Goal: Task Accomplishment & Management: Use online tool/utility

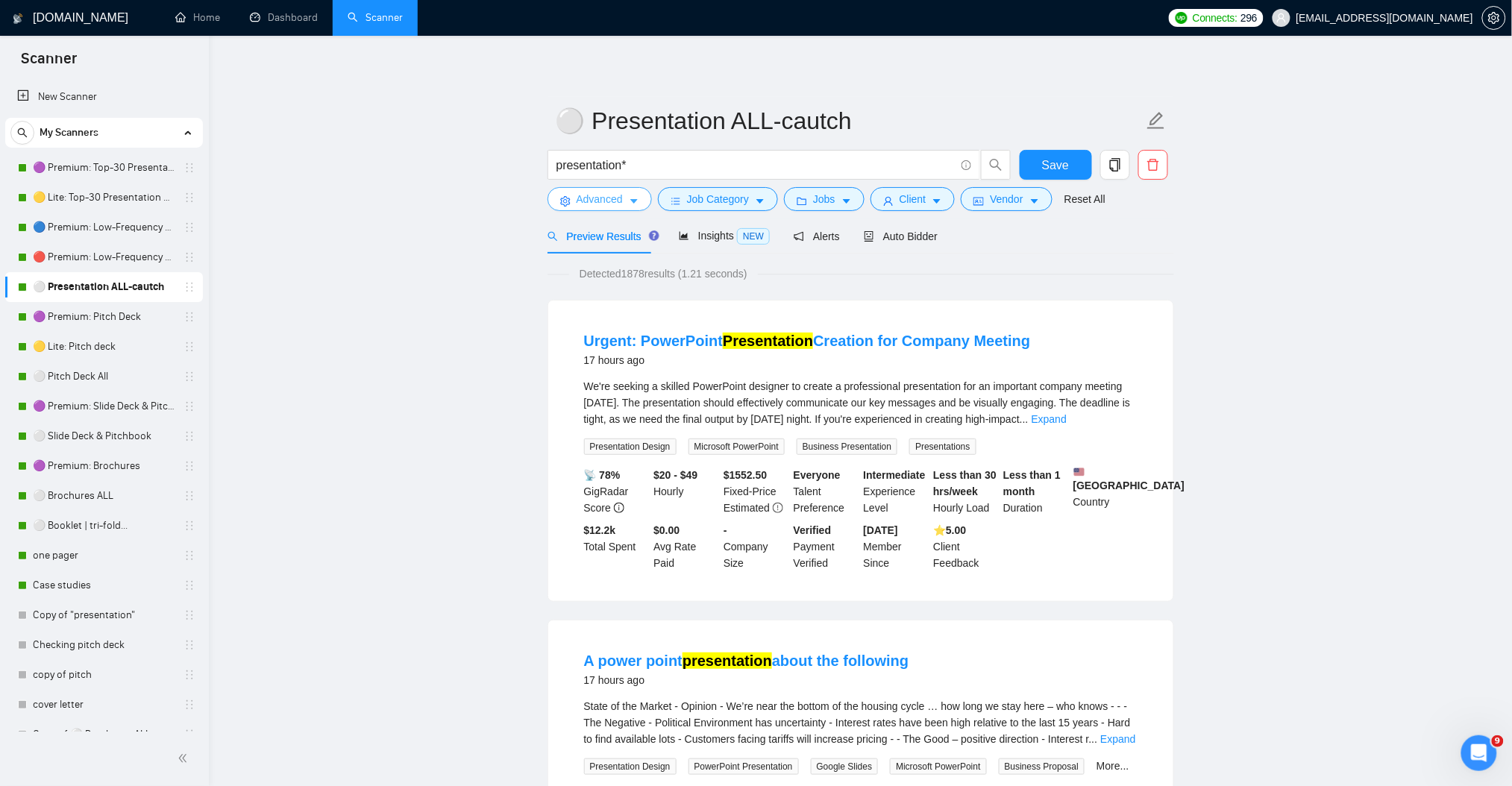
click at [638, 202] on icon "caret-down" at bounding box center [634, 201] width 10 height 10
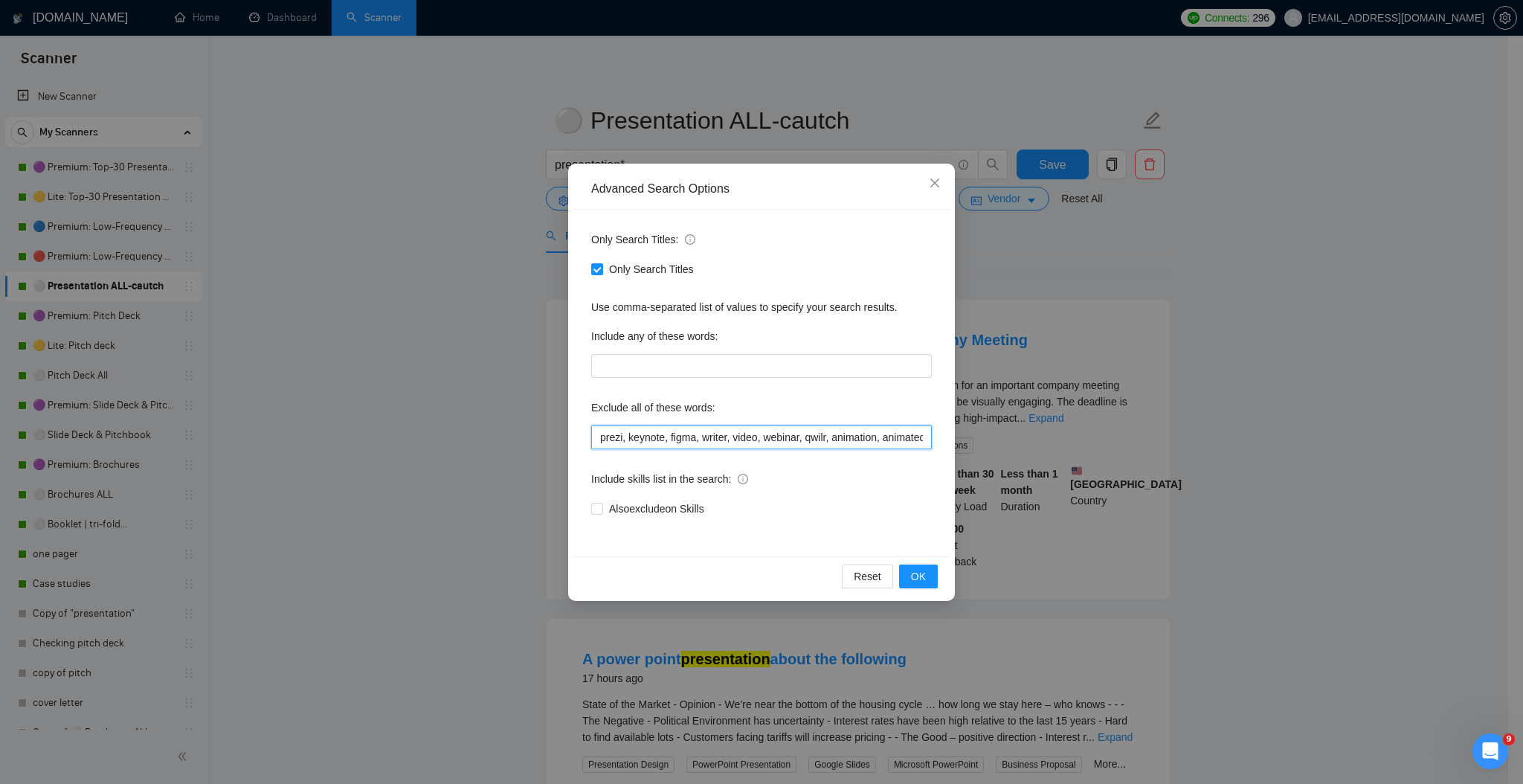
click at [735, 436] on input "prezi, keynote, figma, writer, video, webinar, qwilr, animation, animated, cart…" at bounding box center [762, 437] width 341 height 24
click at [922, 573] on span "OK" at bounding box center [918, 576] width 15 height 17
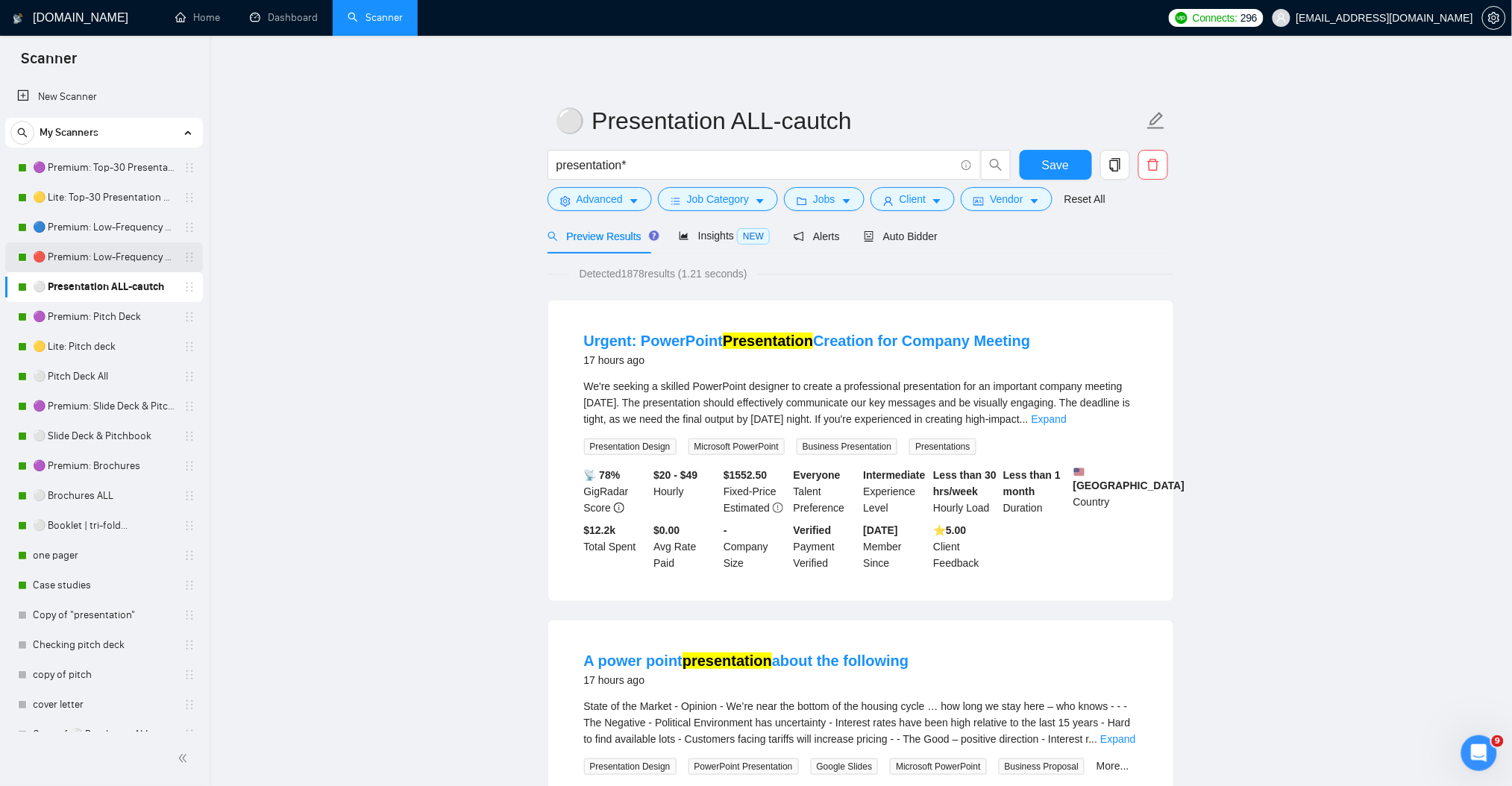
click at [105, 256] on link "🔴 Premium: Low-Frequency Presentations" at bounding box center [103, 257] width 141 height 30
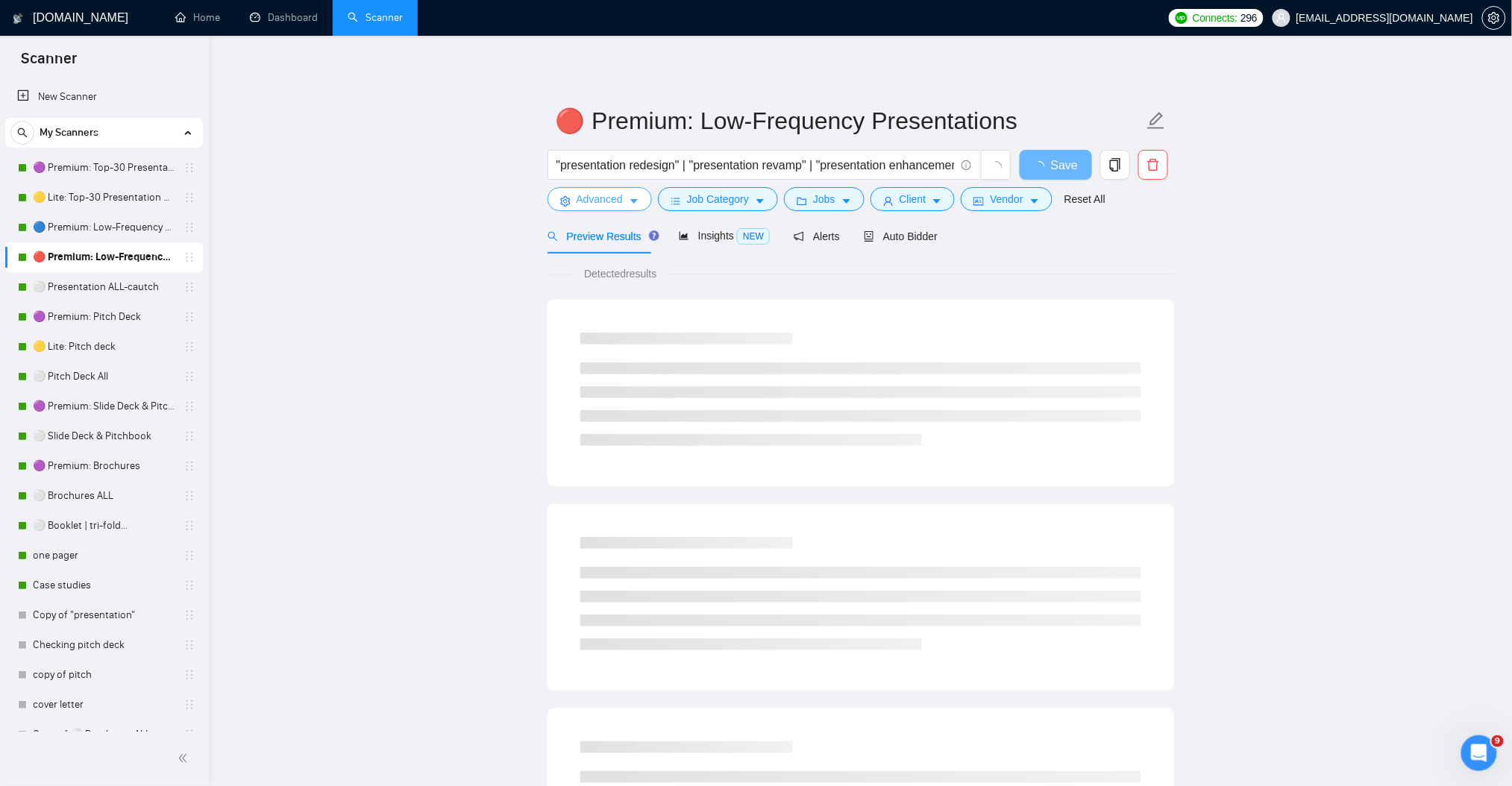
click at [635, 204] on icon "caret-down" at bounding box center [634, 201] width 10 height 10
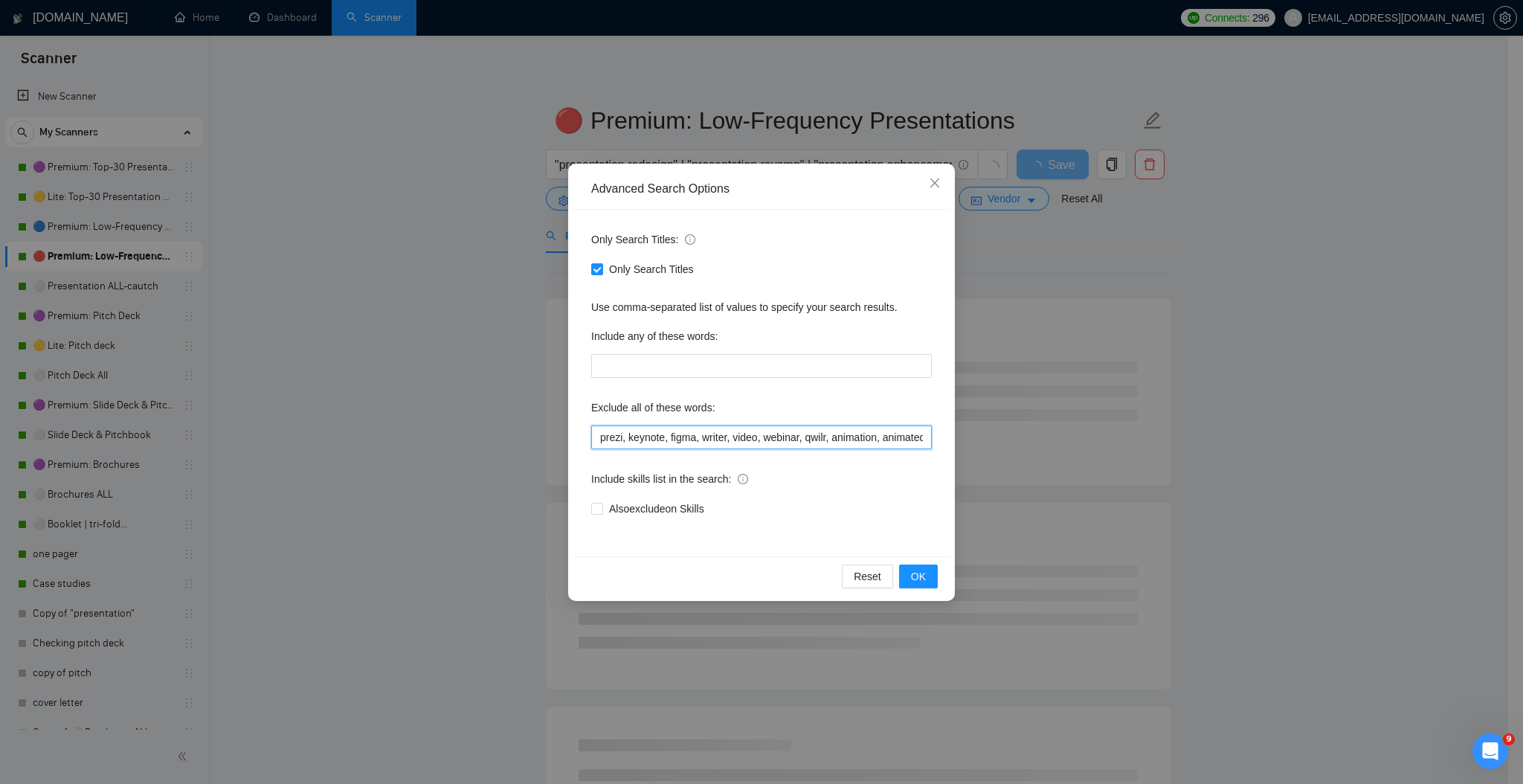
click at [667, 430] on input "prezi, keynote, figma, writer, video, webinar, qwilr, animation, animated, cart…" at bounding box center [762, 437] width 341 height 24
click at [670, 433] on input "prezi, keynote, figma, writer, video, webinar, qwilr, animation, animated, cart…" at bounding box center [762, 437] width 341 height 24
paste input "Photo Editing, photo, iOS Developer, iOS, android Developer, android, gamma app…"
type input "prezi, keynote, figma, writer, video, webinar, qwilr, animation, animated, cart…"
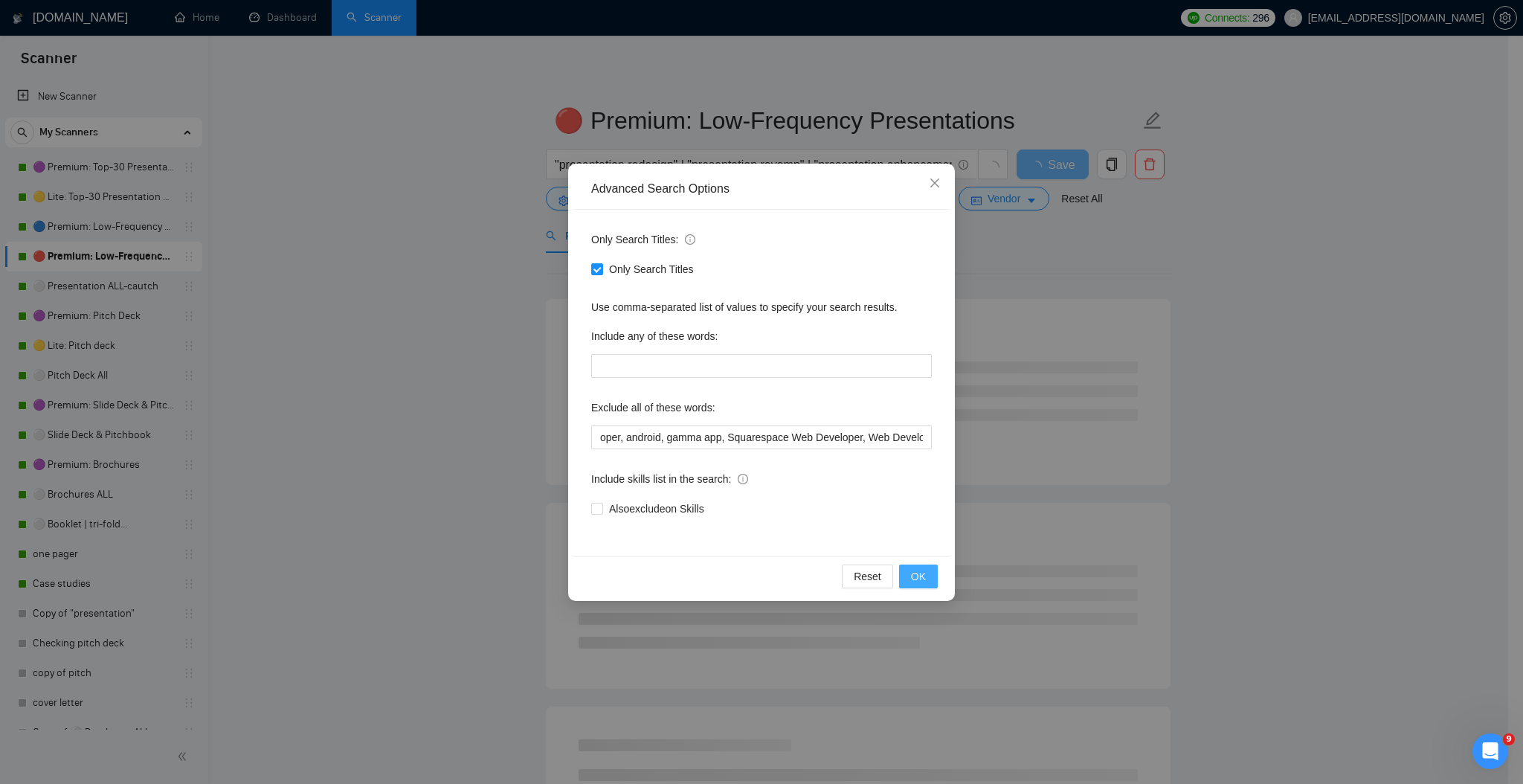
scroll to position [0, 0]
click at [921, 576] on span "OK" at bounding box center [918, 576] width 15 height 17
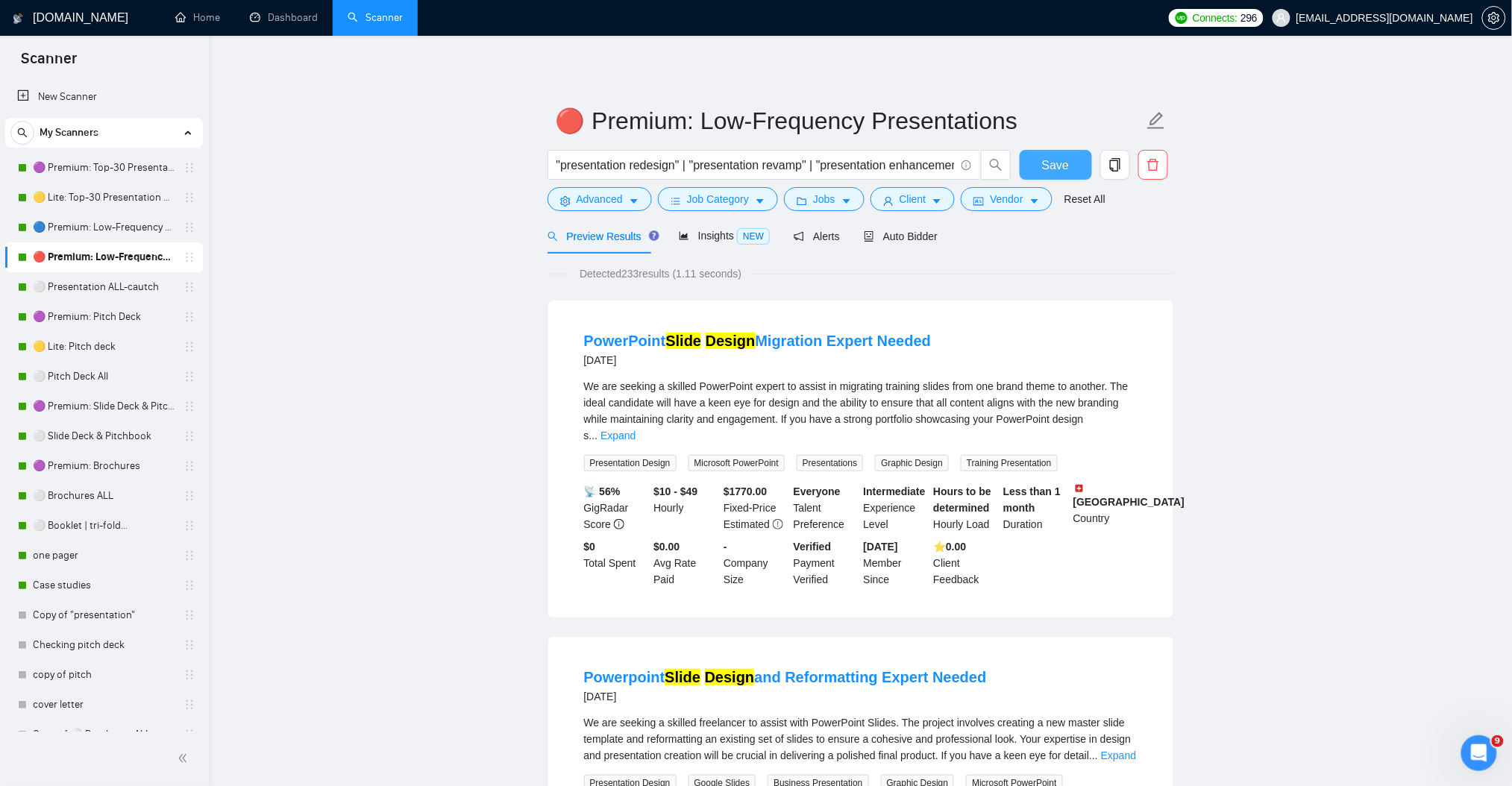
click at [1045, 166] on span "Save" at bounding box center [1055, 164] width 27 height 18
click at [129, 228] on link "🔵 Premium: Low-Frequency Presentations" at bounding box center [103, 228] width 141 height 30
click at [630, 202] on icon "caret-down" at bounding box center [634, 201] width 10 height 10
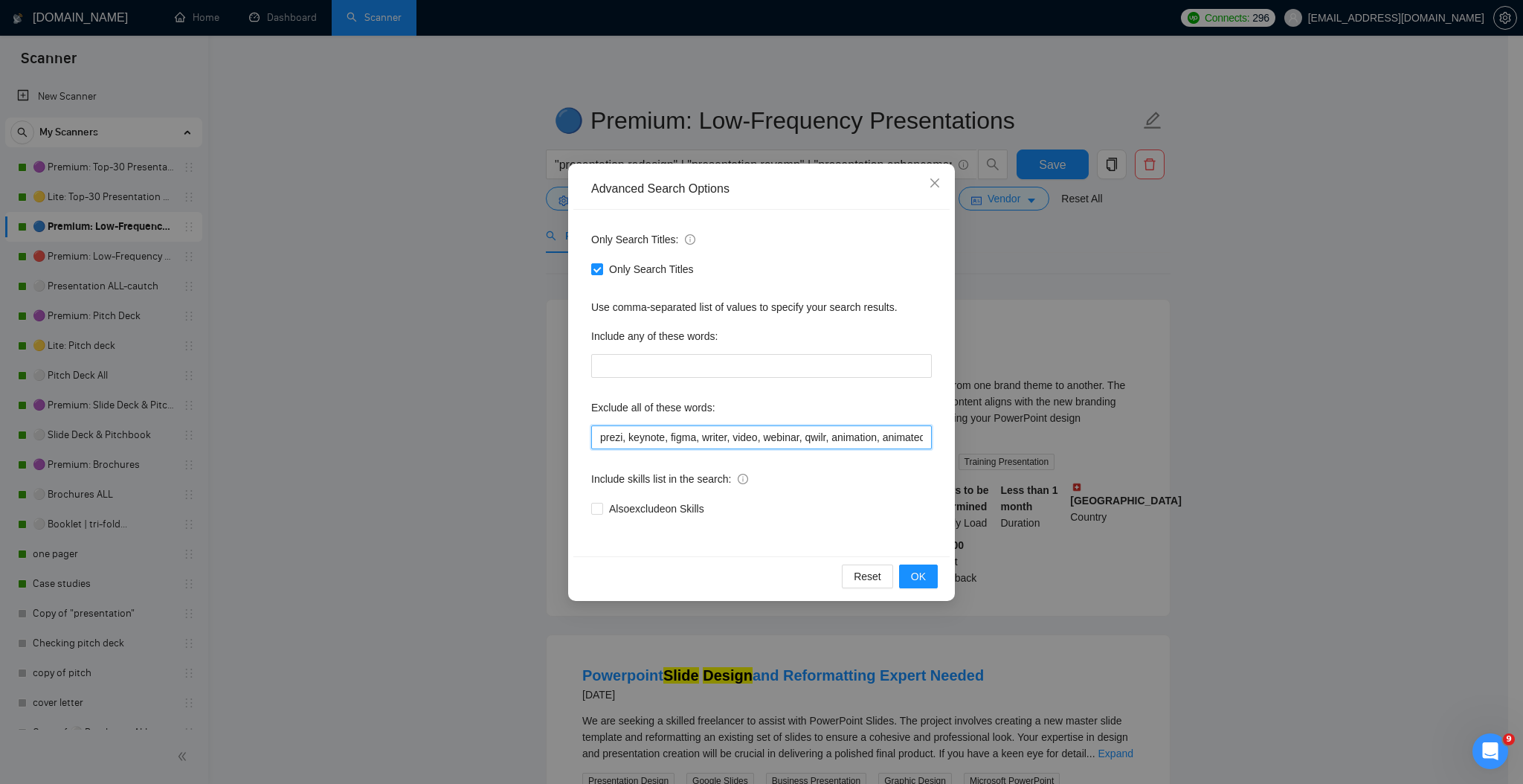
click at [744, 440] on input "prezi, keynote, figma, writer, video, webinar, qwilr, animation, animated, cart…" at bounding box center [762, 437] width 341 height 24
paste input "Photo Editing, photo, iOS Developer, iOS, android Developer, android, gamma app…"
type input "prezi, keynote, figma, writer, video, webinar, qwilr, animation, animated, cart…"
click at [925, 580] on span "OK" at bounding box center [918, 576] width 15 height 17
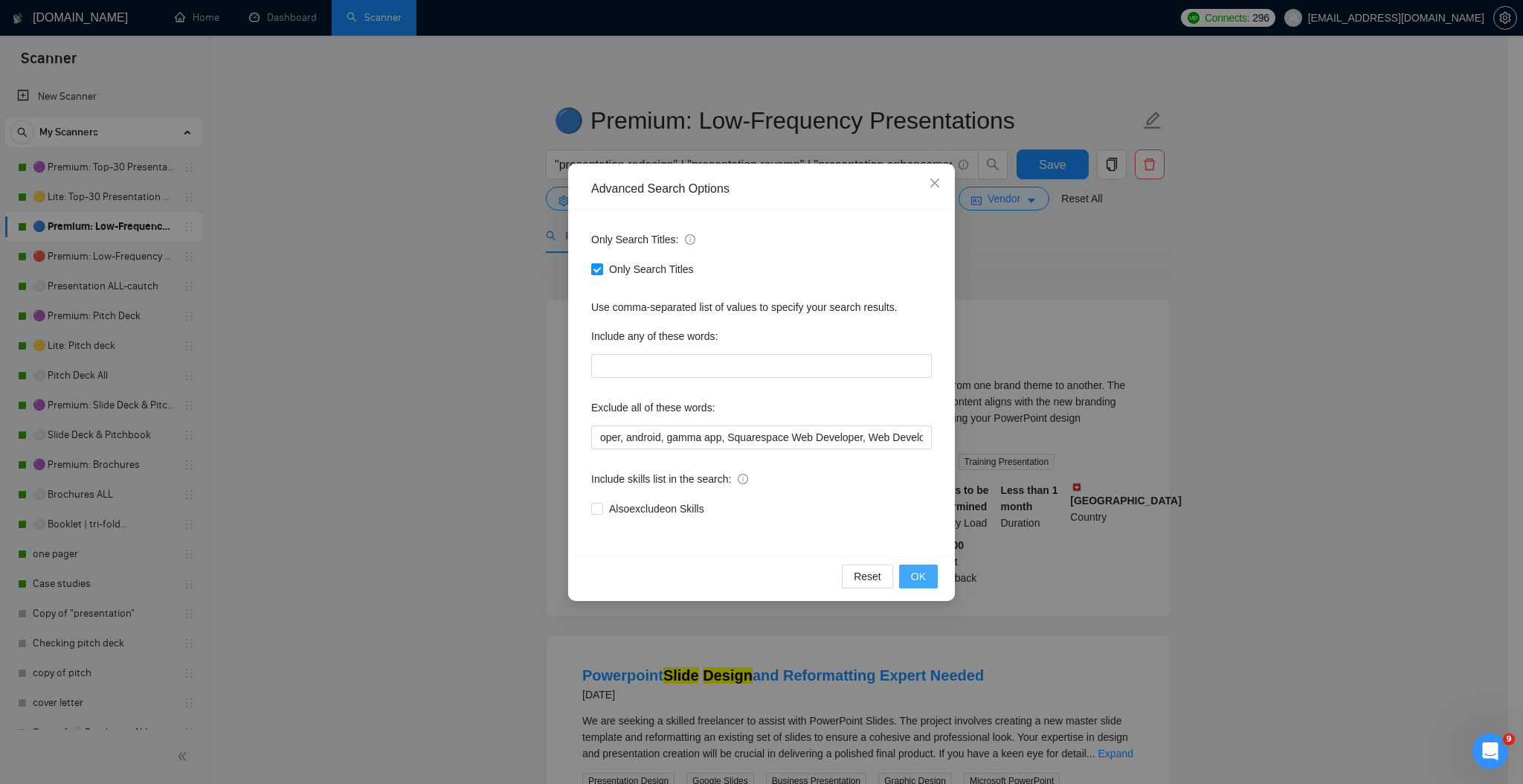
scroll to position [0, 0]
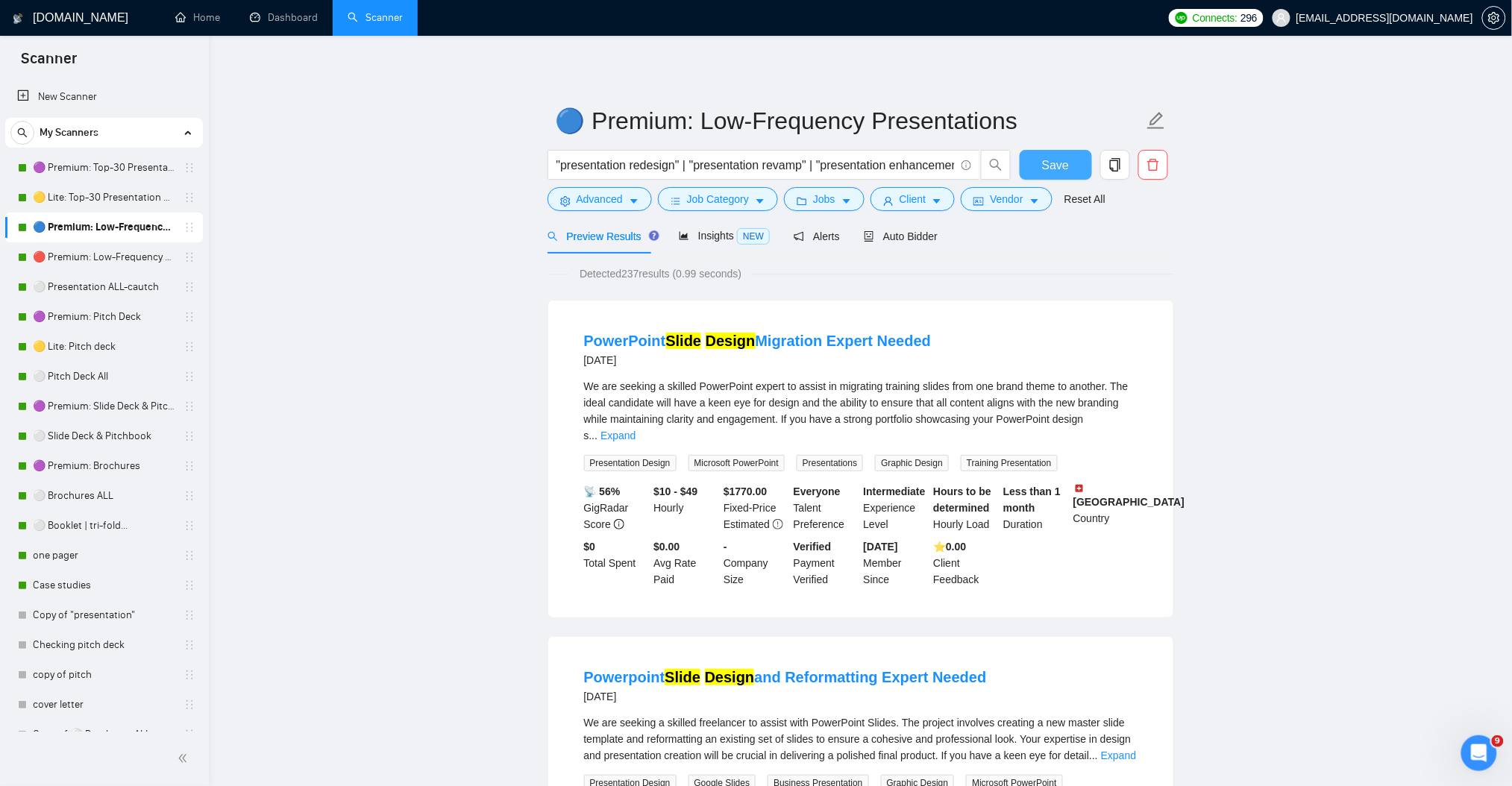
click at [1055, 171] on span "Save" at bounding box center [1055, 164] width 27 height 18
click at [95, 202] on link "🟡 Lite: Top-30 Presentation Keywords" at bounding box center [103, 198] width 141 height 30
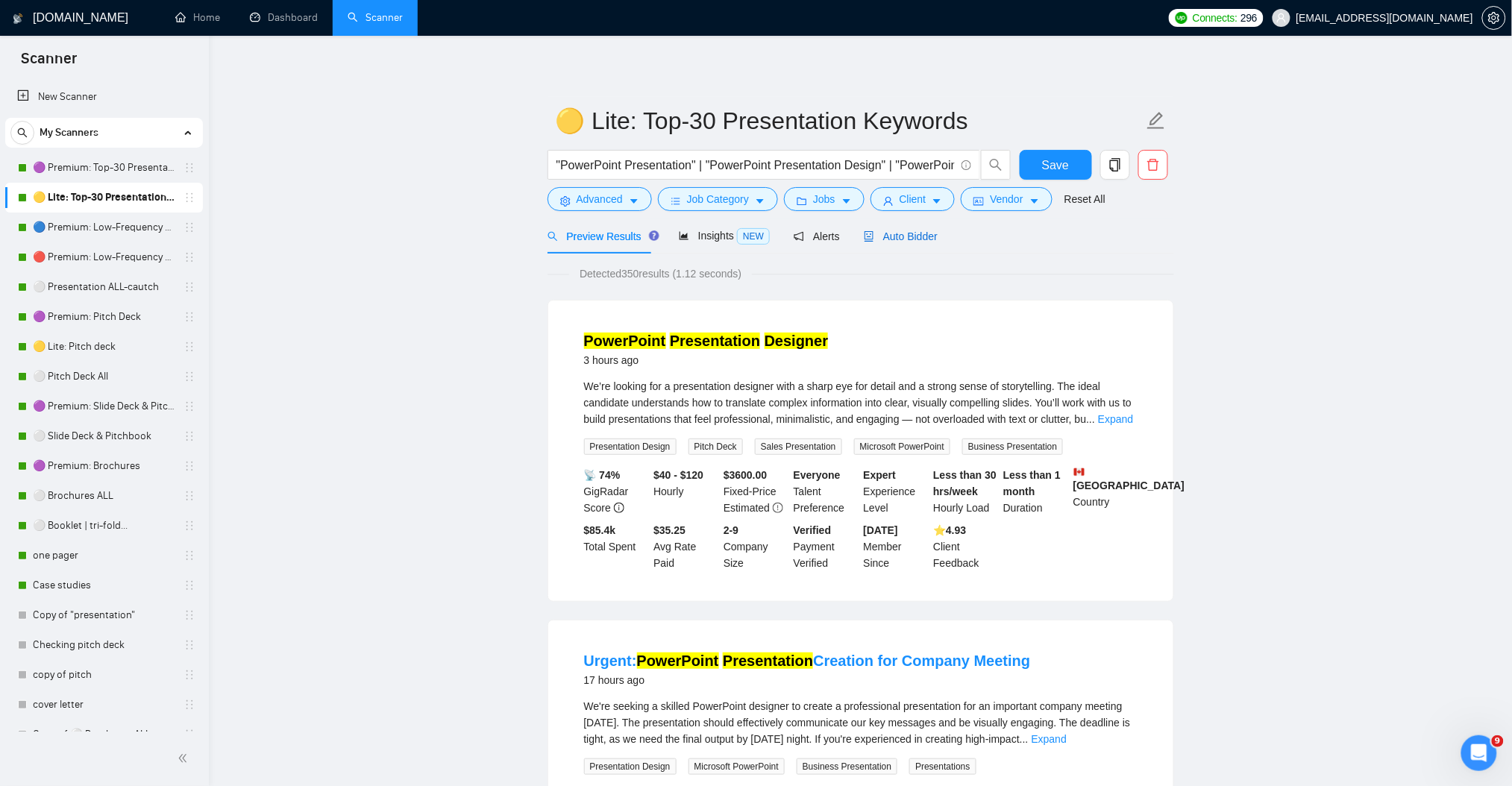
click at [922, 233] on span "Auto Bidder" at bounding box center [900, 236] width 74 height 12
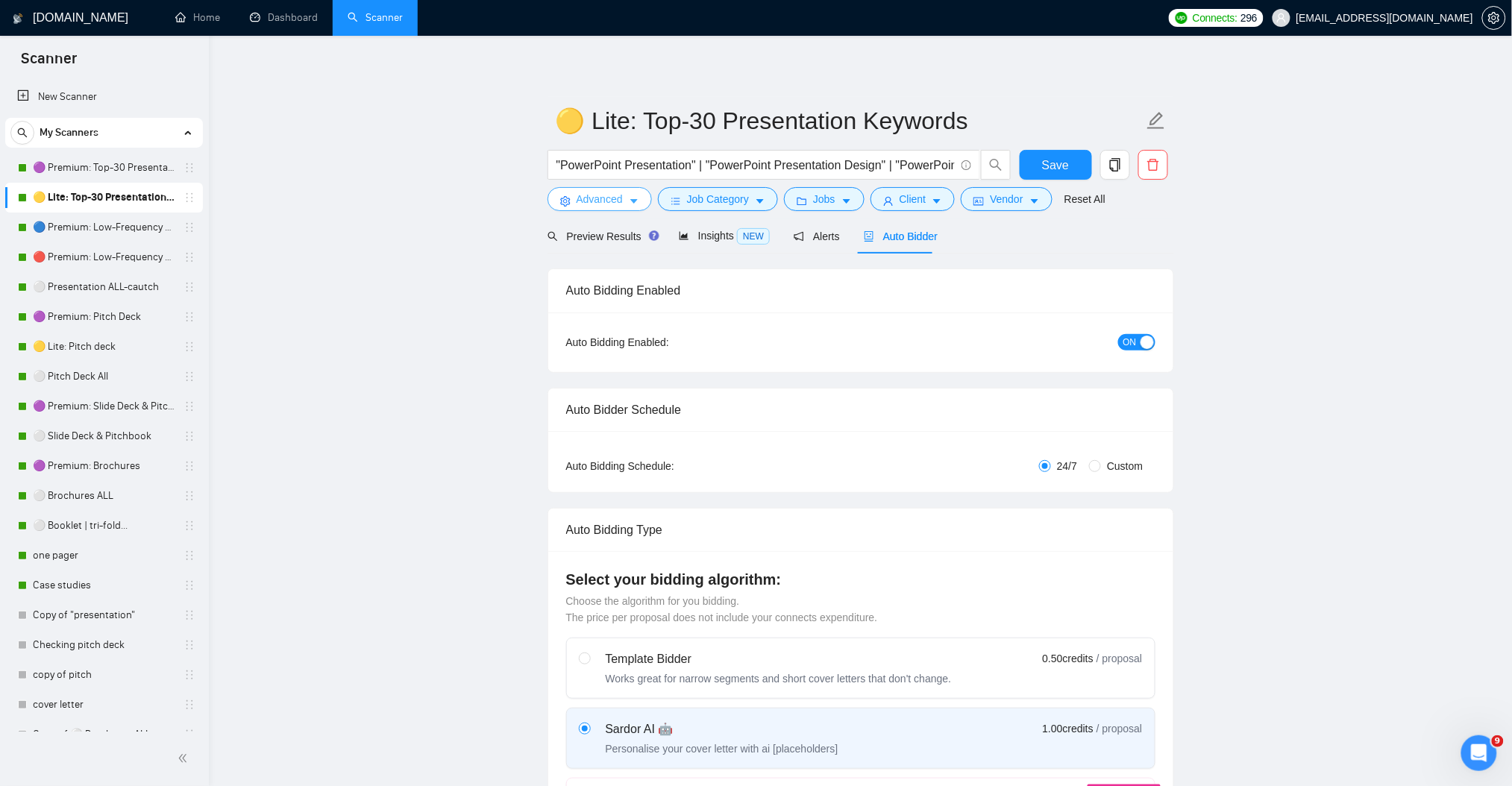
click at [619, 198] on span "Advanced" at bounding box center [600, 198] width 46 height 17
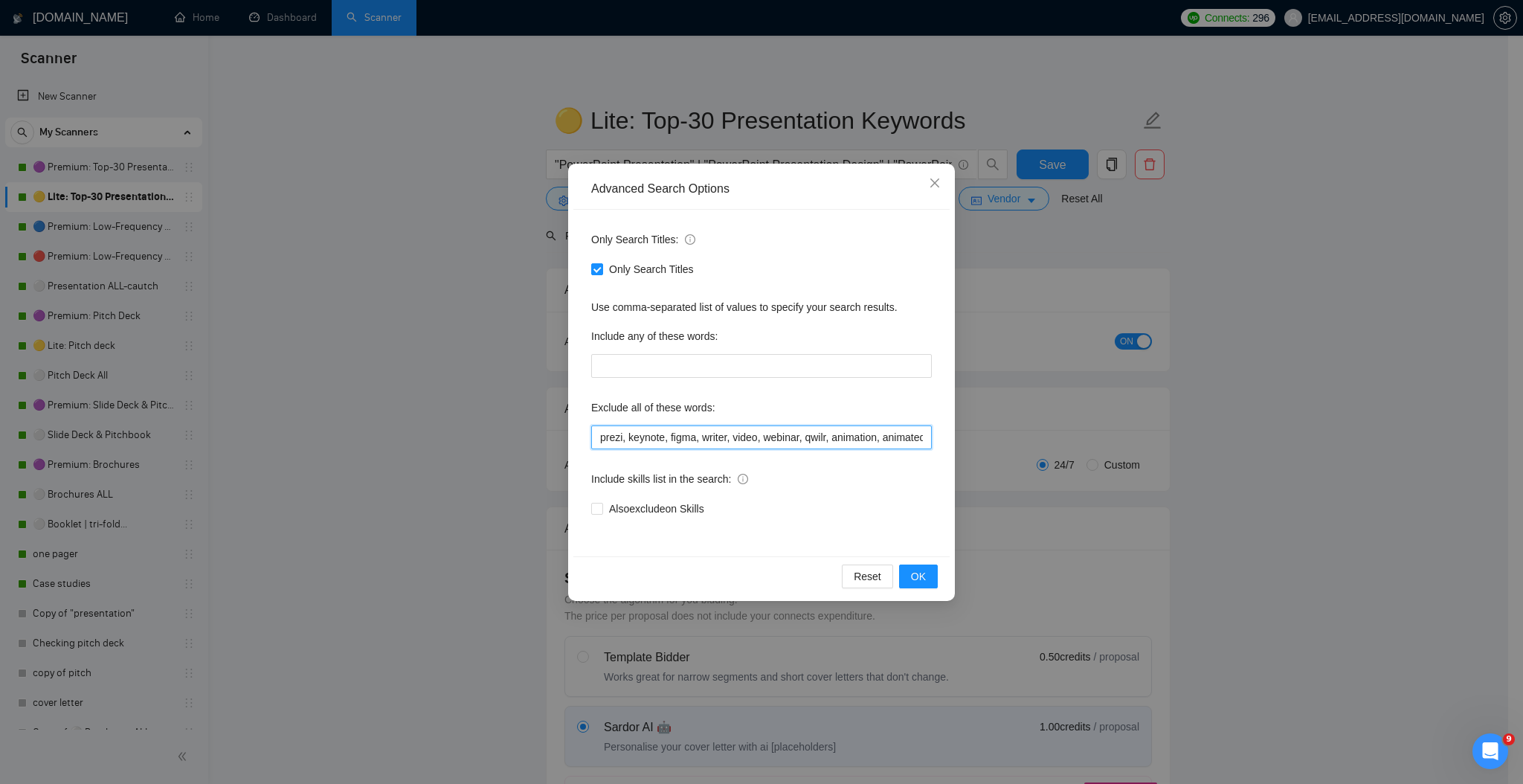
click at [681, 434] on input "prezi, keynote, figma, writer, video, webinar, qwilr, animation, animated, cart…" at bounding box center [762, 437] width 341 height 24
paste input "Photo Editing, photo, iOS Developer, iOS, android Developer, android, gamma app…"
type input "prezi, keynote, figma, writer, video, webinar, qwilr, animation, animated, cart…"
click at [921, 578] on span "OK" at bounding box center [918, 576] width 15 height 17
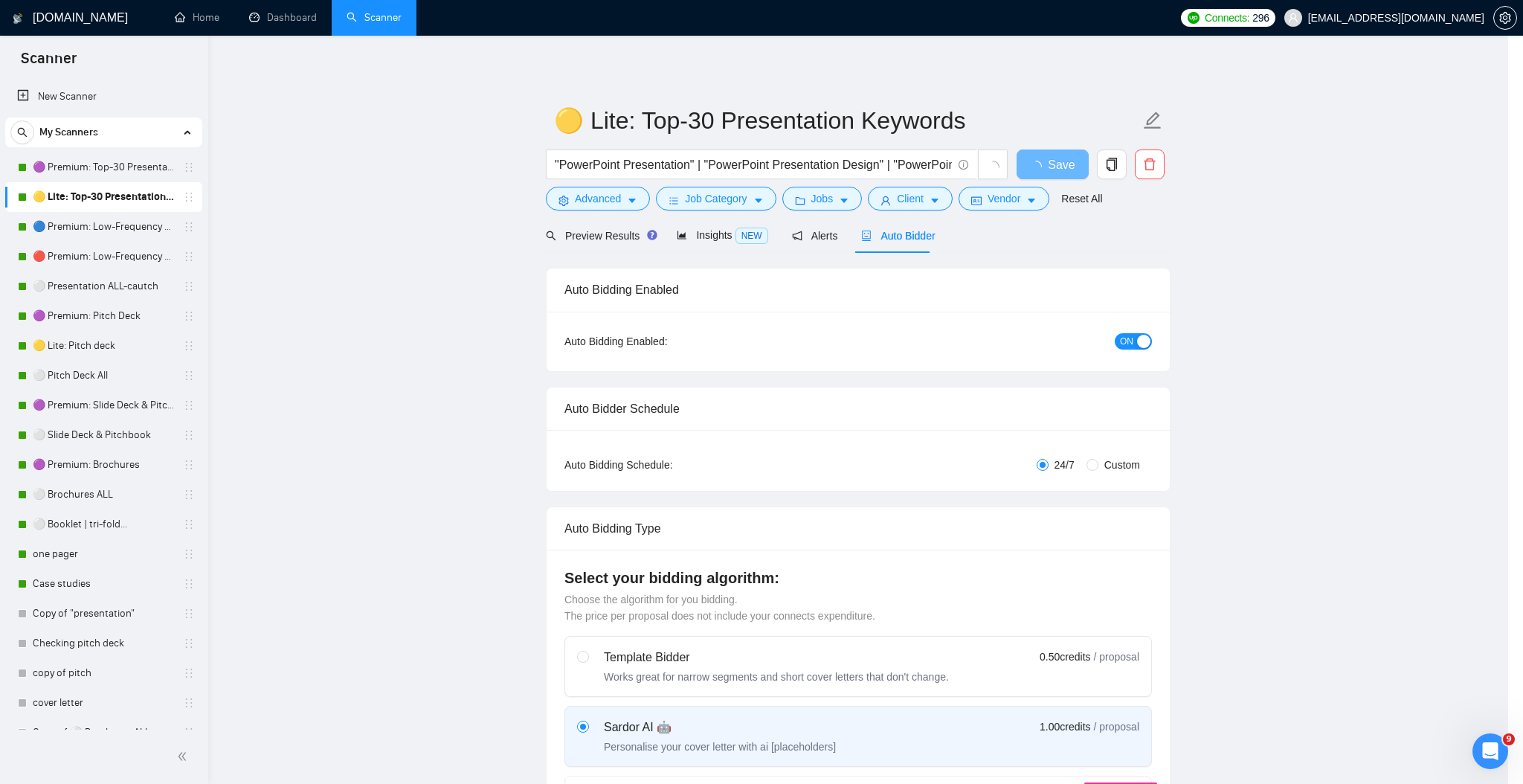
scroll to position [0, 0]
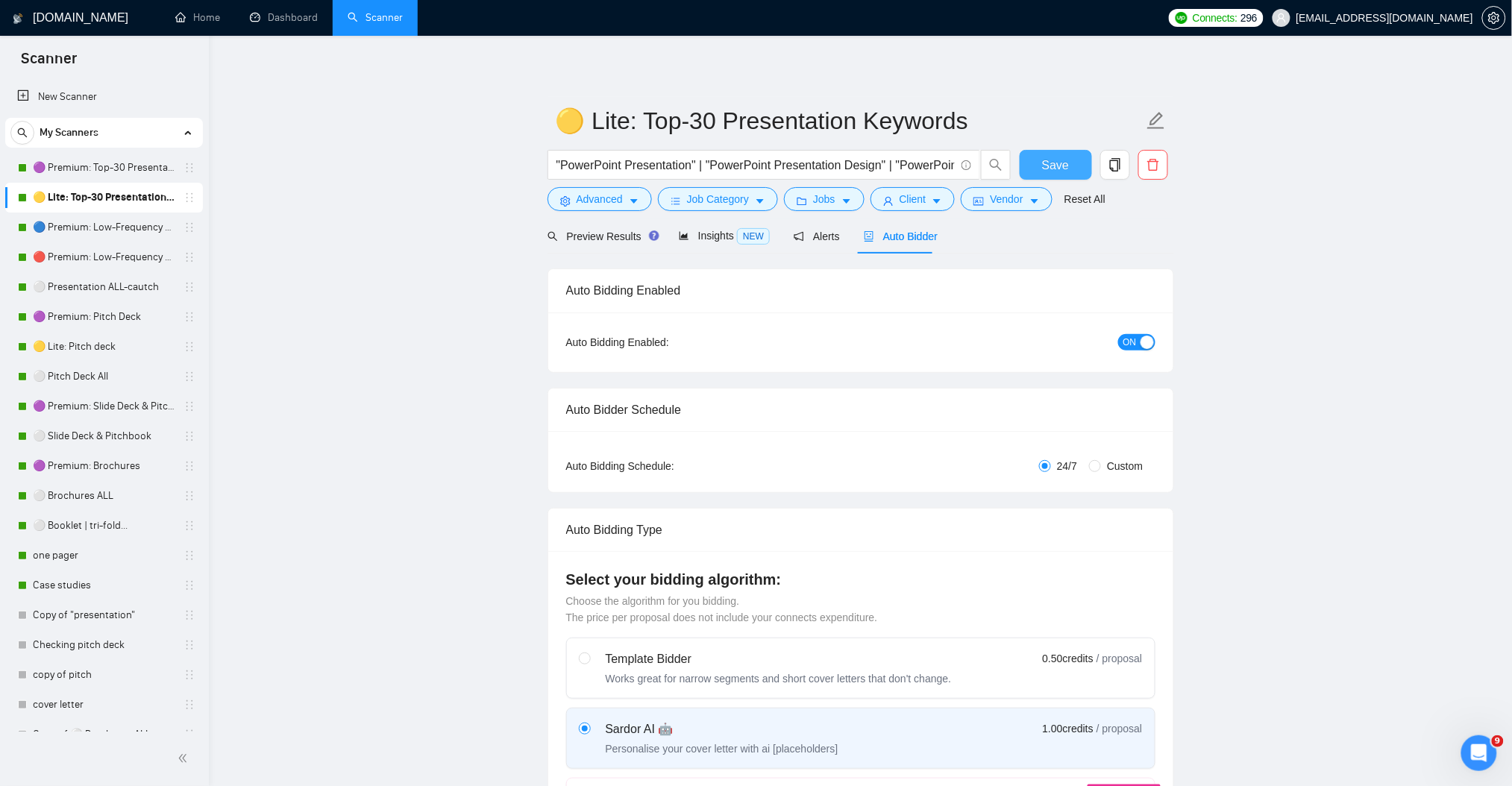
click at [1052, 166] on span "Save" at bounding box center [1055, 164] width 27 height 18
click at [116, 183] on link "🟡 Lite: Top-30 Presentation Keywords" at bounding box center [103, 198] width 141 height 30
click at [119, 175] on link "🟣 Premium: Top-30 Presentation Keywords" at bounding box center [103, 168] width 141 height 30
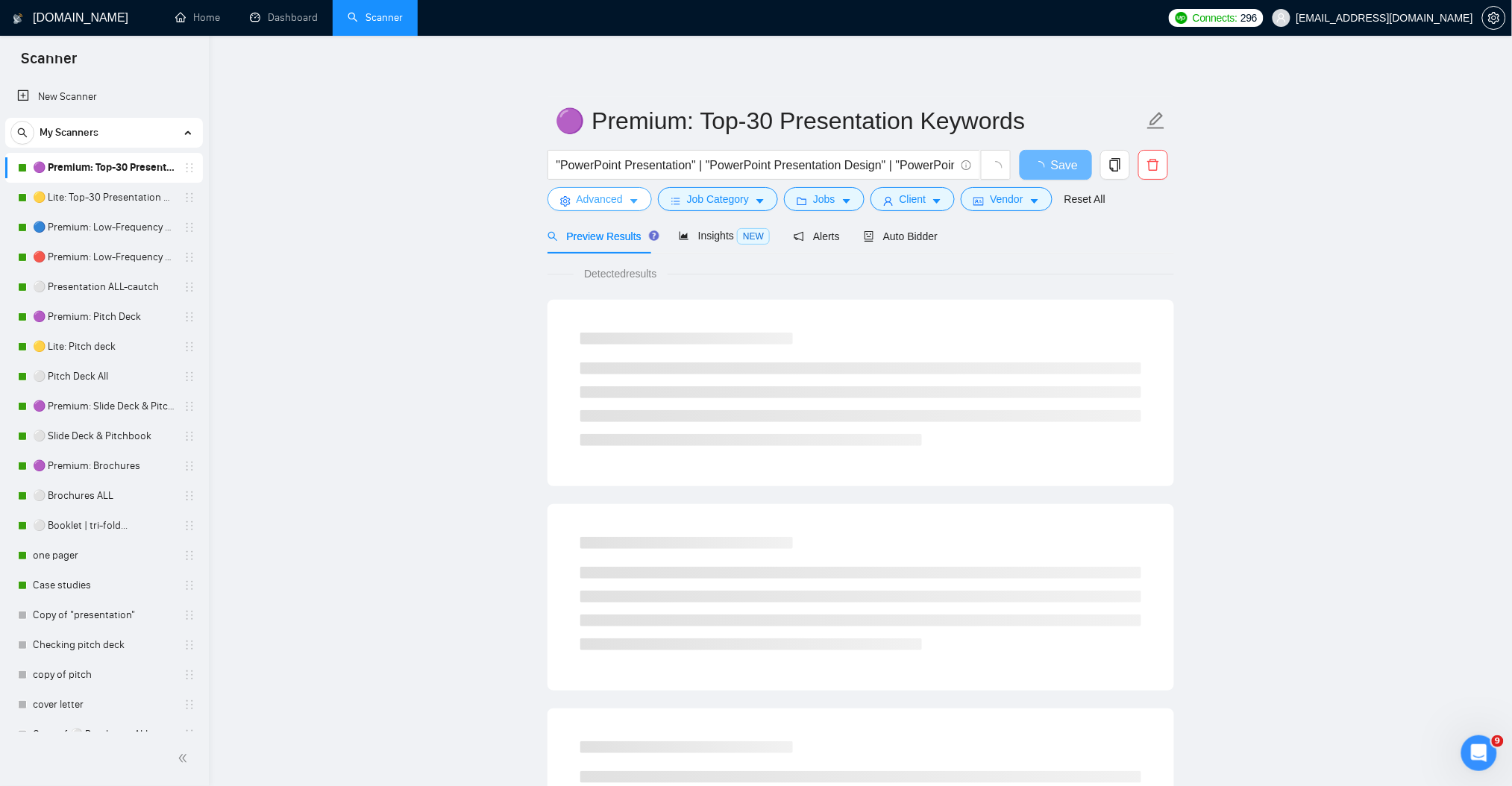
click at [623, 206] on button "Advanced" at bounding box center [599, 199] width 104 height 24
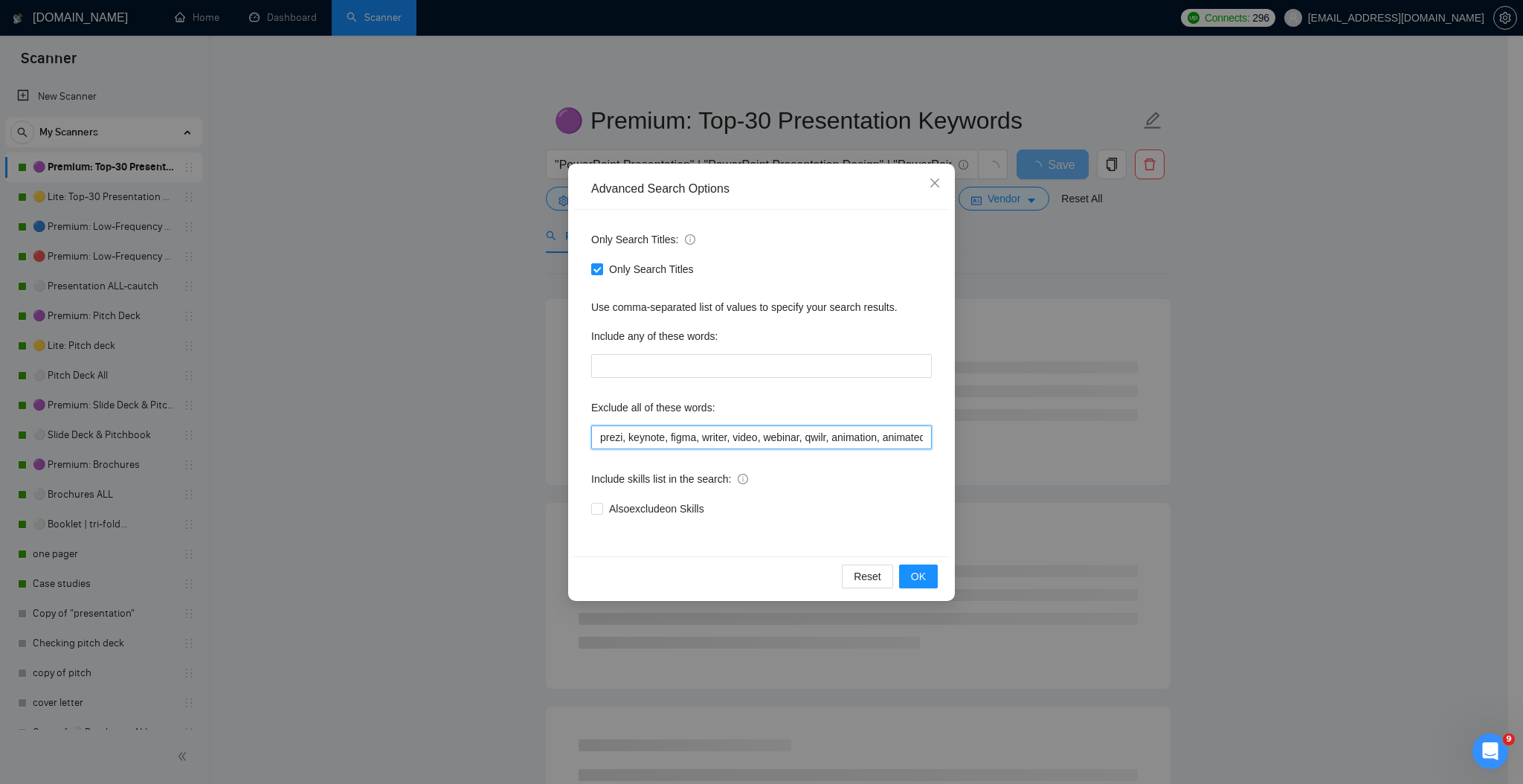
click at [691, 433] on input "prezi, keynote, figma, writer, video, webinar, qwilr, animation, animated, cart…" at bounding box center [762, 437] width 341 height 24
paste input "iOS Developer, iOS, android Developer, android, gamma app, Squarespace Web Deve…"
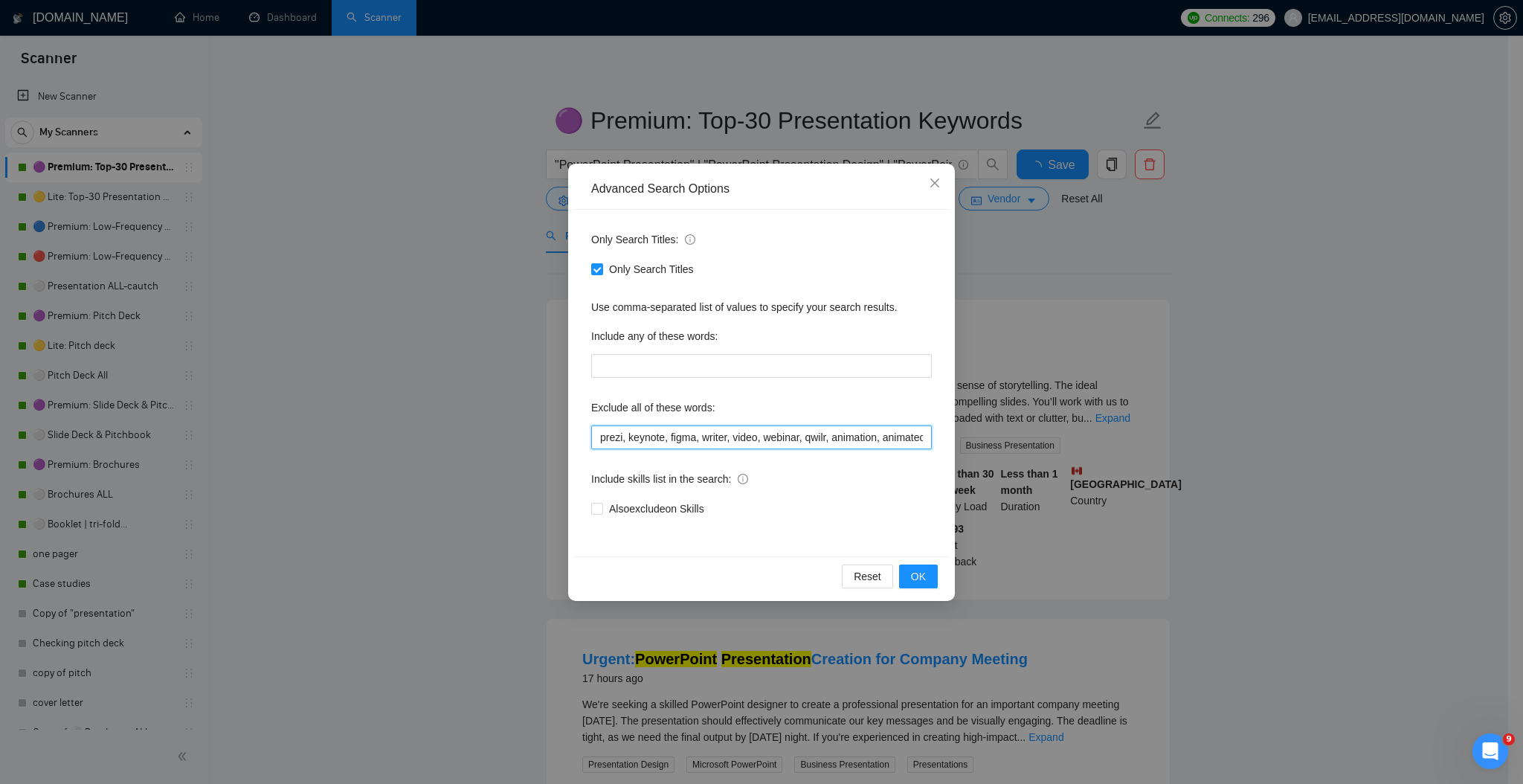
scroll to position [0, 2754]
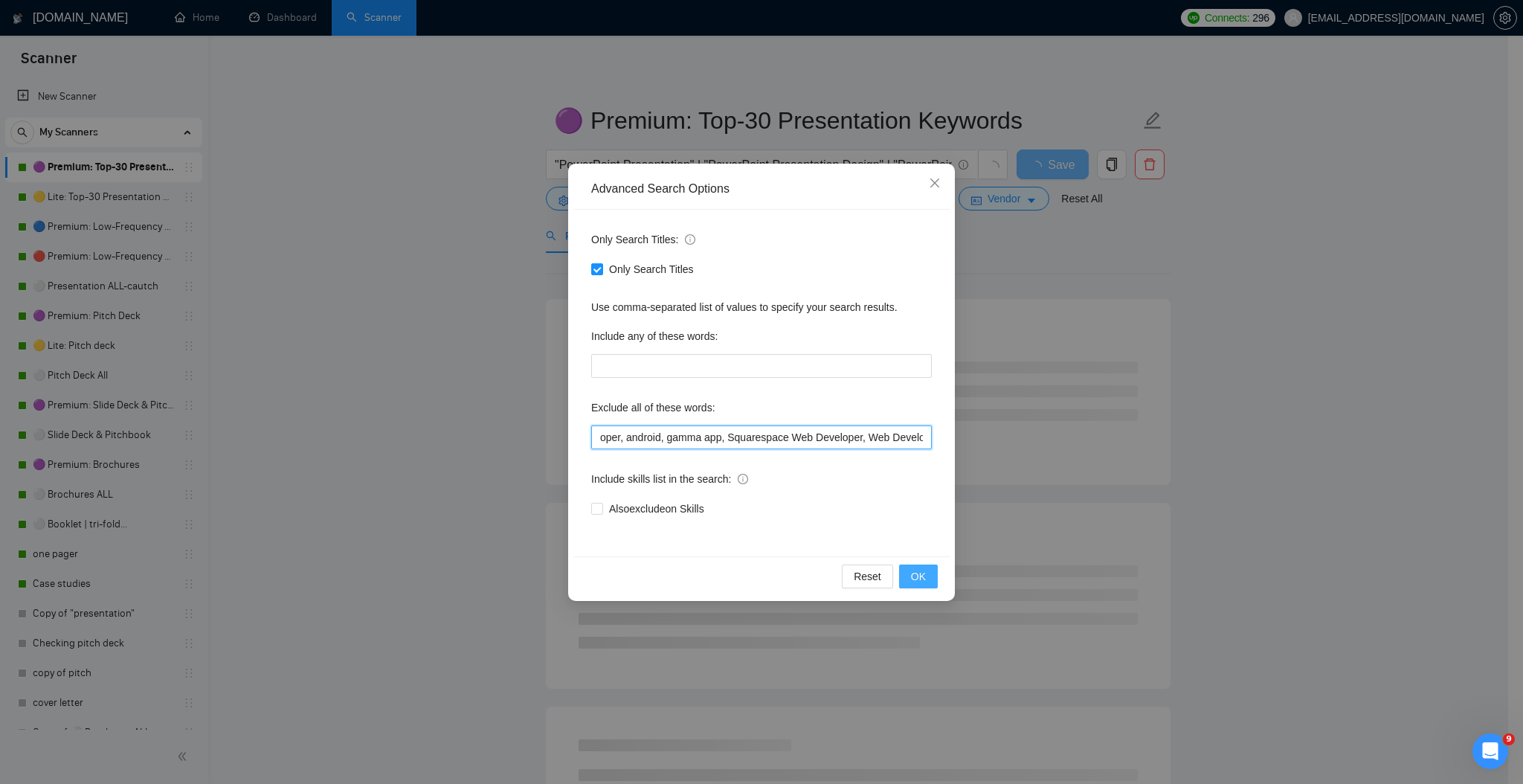
type input "prezi, keynote, figma, writer, video, webinar, qwilr, animation, animated, cart…"
click at [923, 572] on span "OK" at bounding box center [918, 576] width 15 height 17
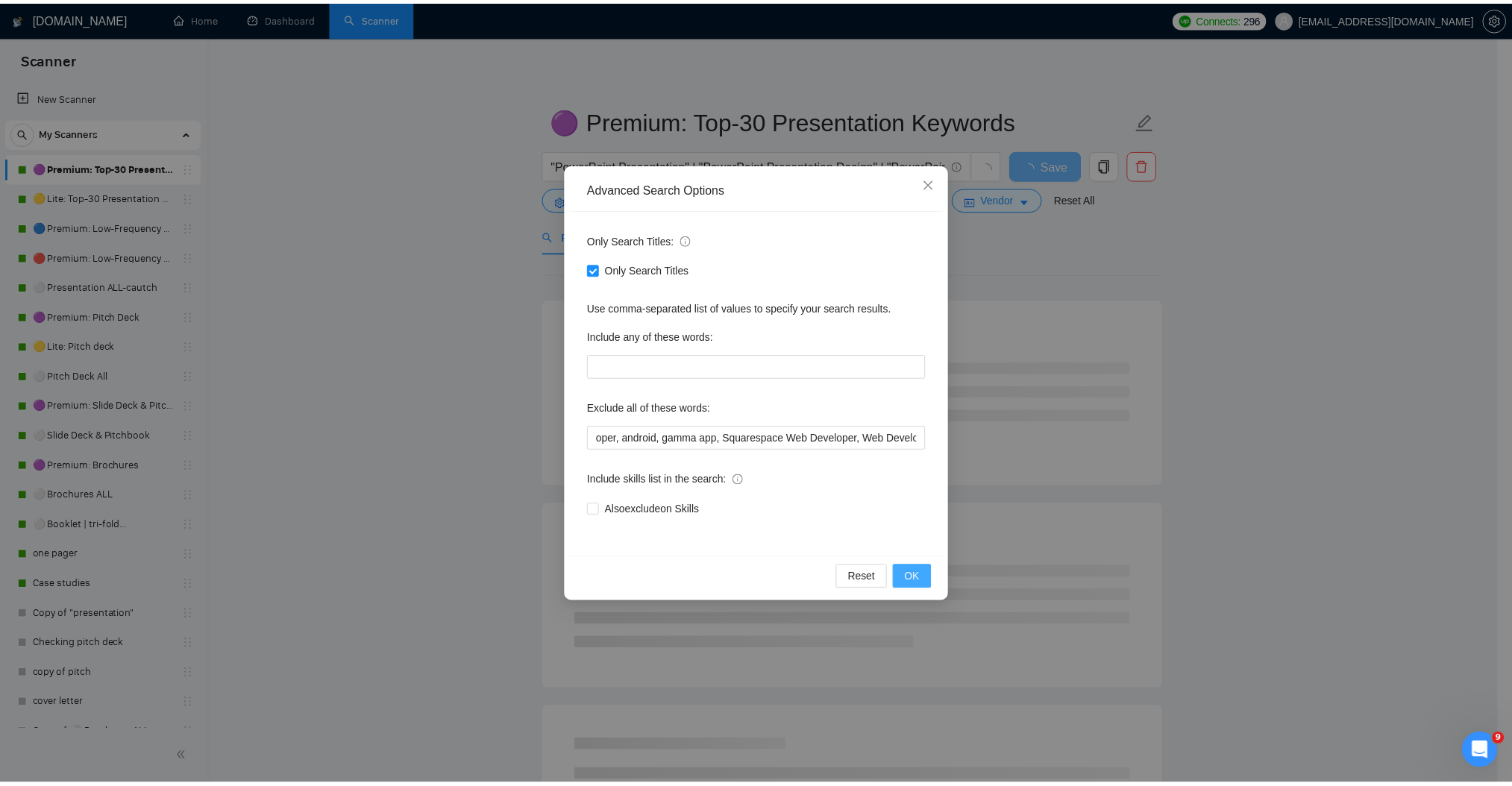
scroll to position [0, 0]
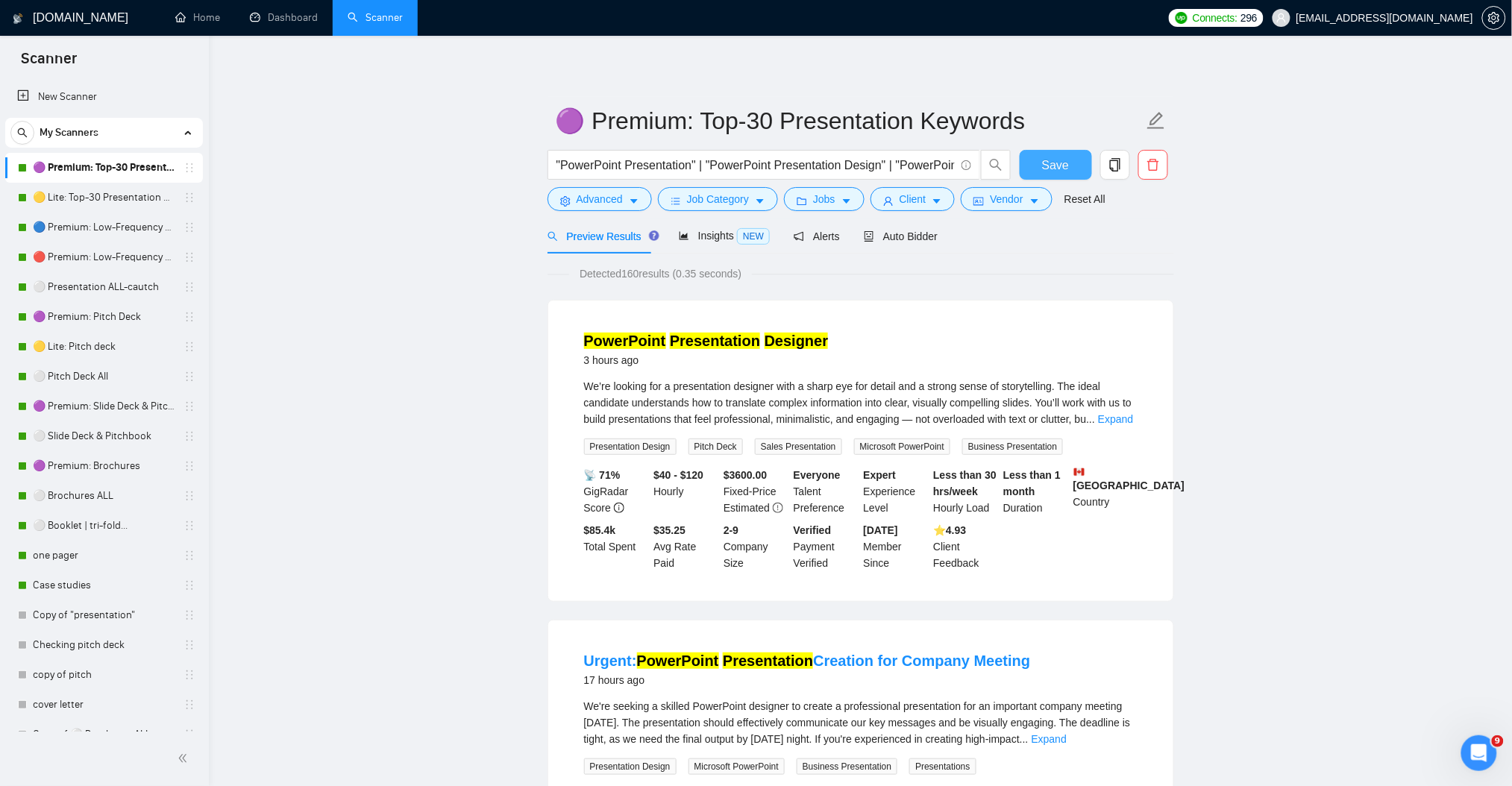
click at [1050, 174] on span "Save" at bounding box center [1055, 164] width 27 height 18
